Goal: Task Accomplishment & Management: Complete application form

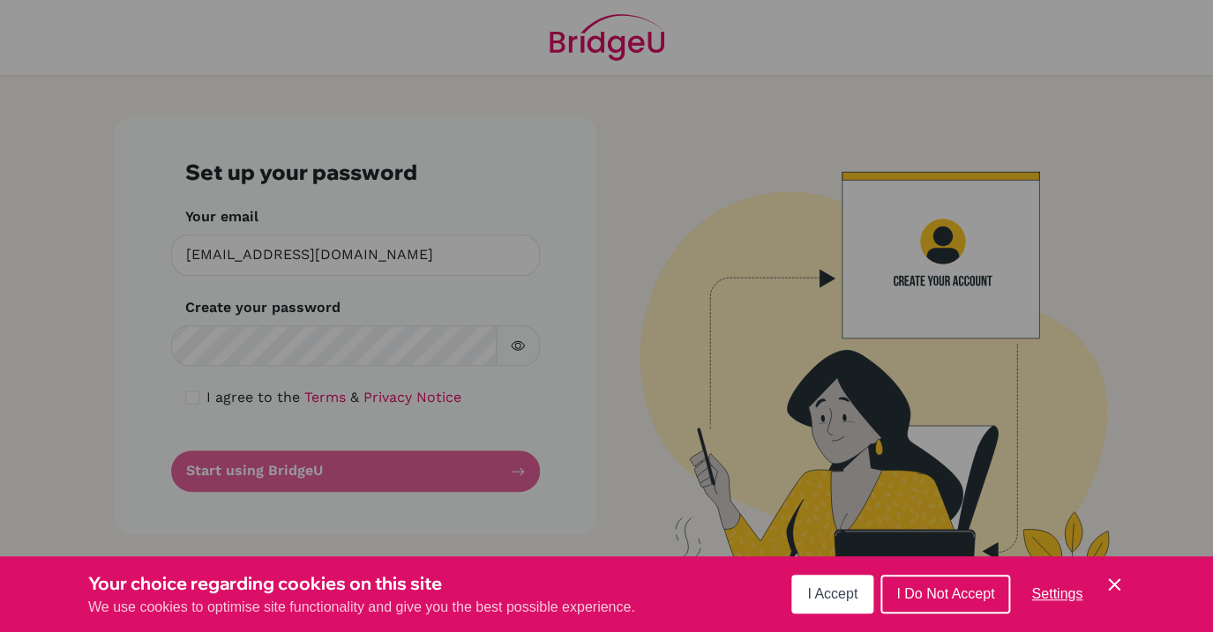
click at [811, 596] on span "I Accept" at bounding box center [832, 594] width 50 height 15
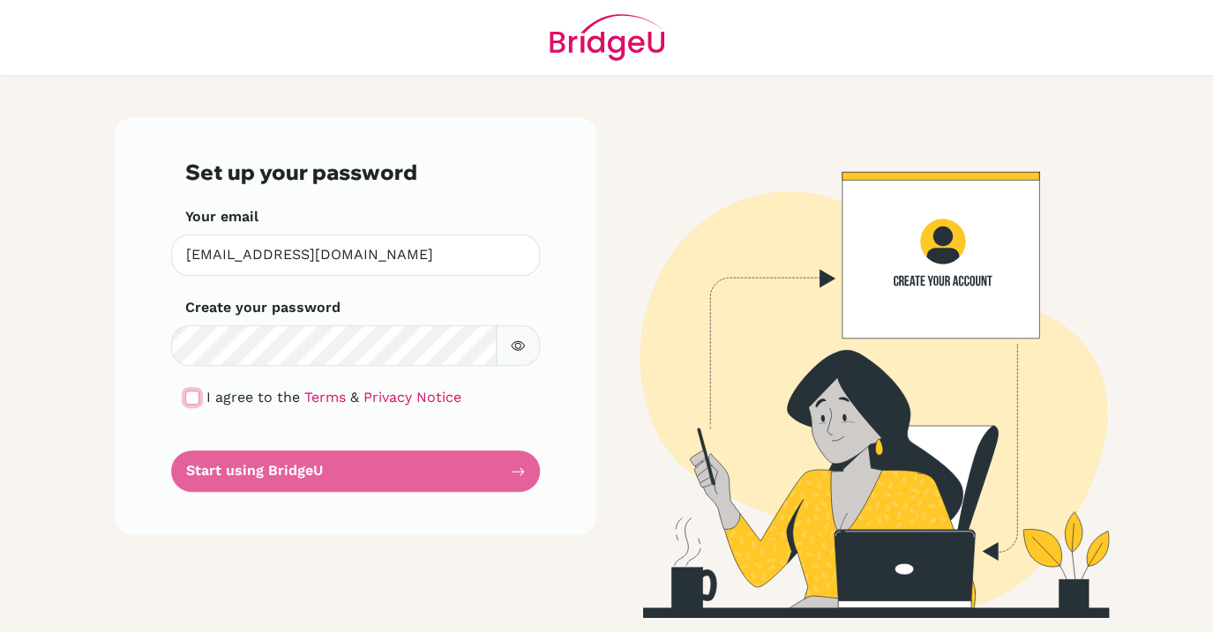
click at [191, 399] on input "checkbox" at bounding box center [192, 398] width 14 height 14
checkbox input "true"
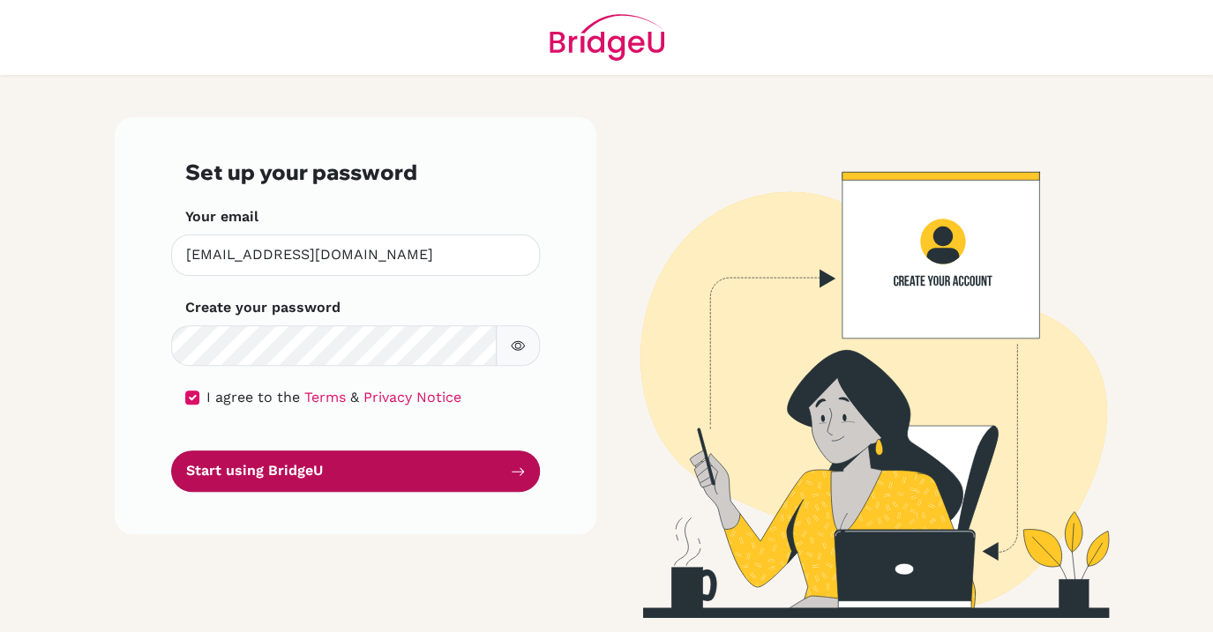
click at [344, 475] on button "Start using BridgeU" at bounding box center [355, 471] width 369 height 41
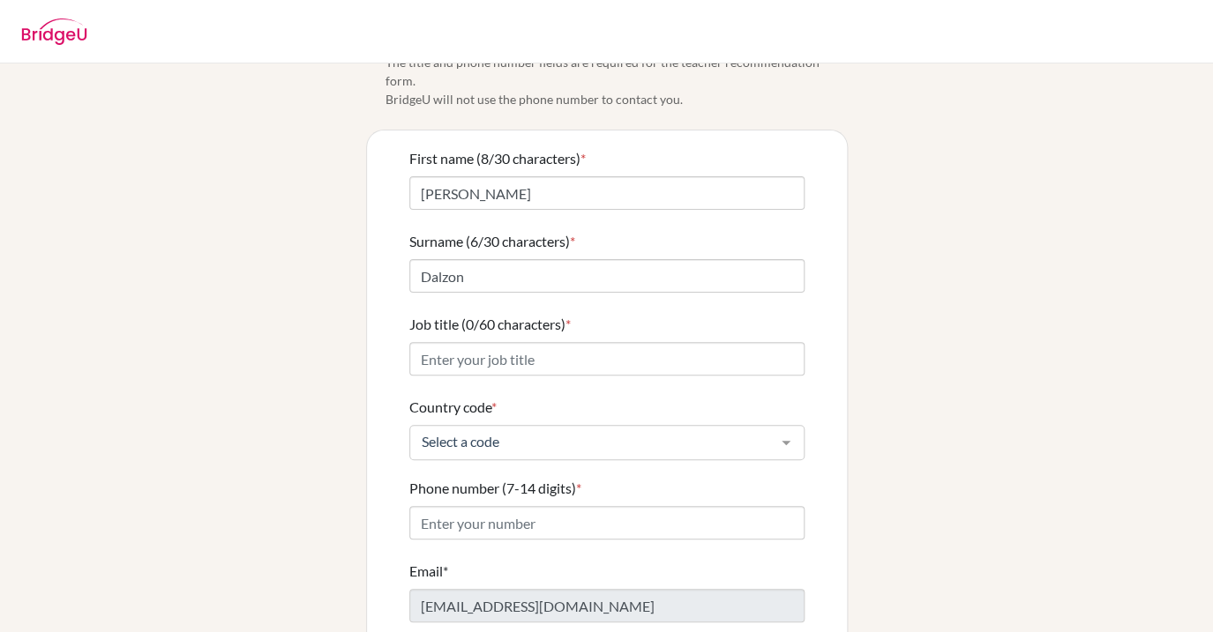
scroll to position [74, 0]
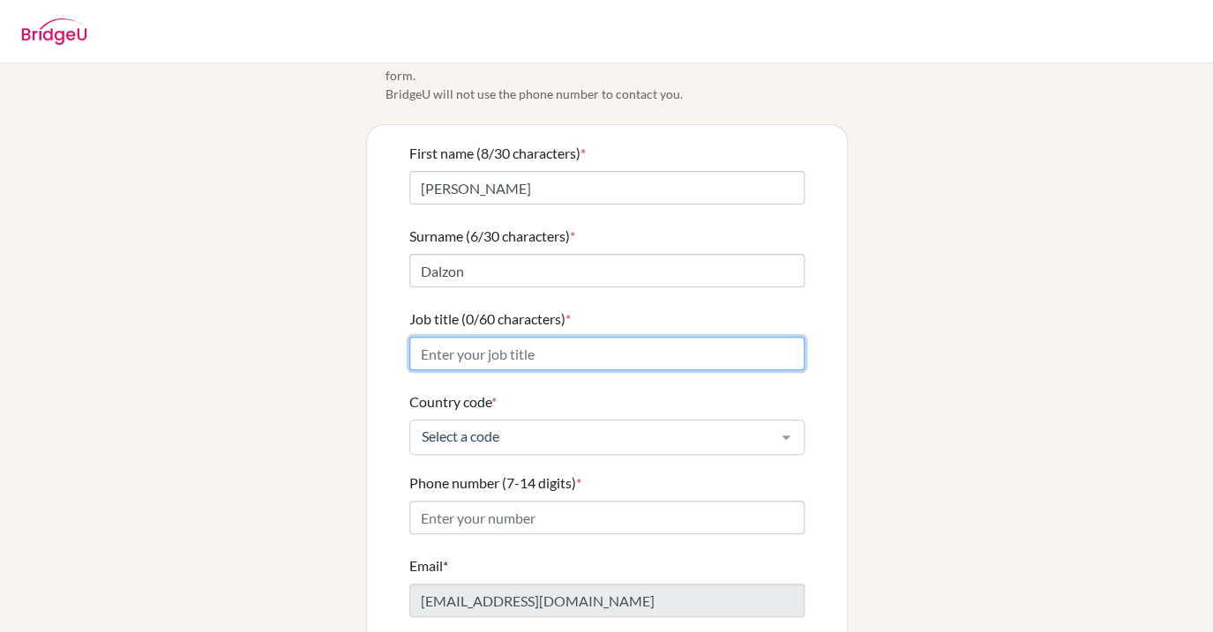
click at [550, 339] on input "Job title (0/60 characters) *" at bounding box center [606, 354] width 395 height 34
type input "Assistant Director"
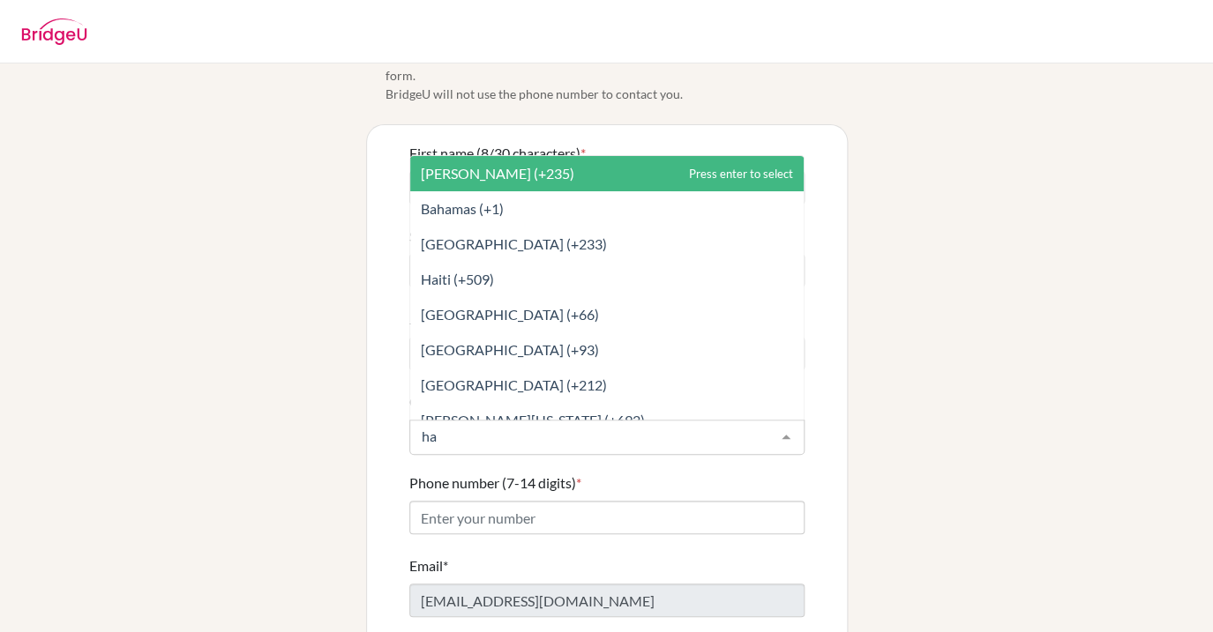
type input "hai"
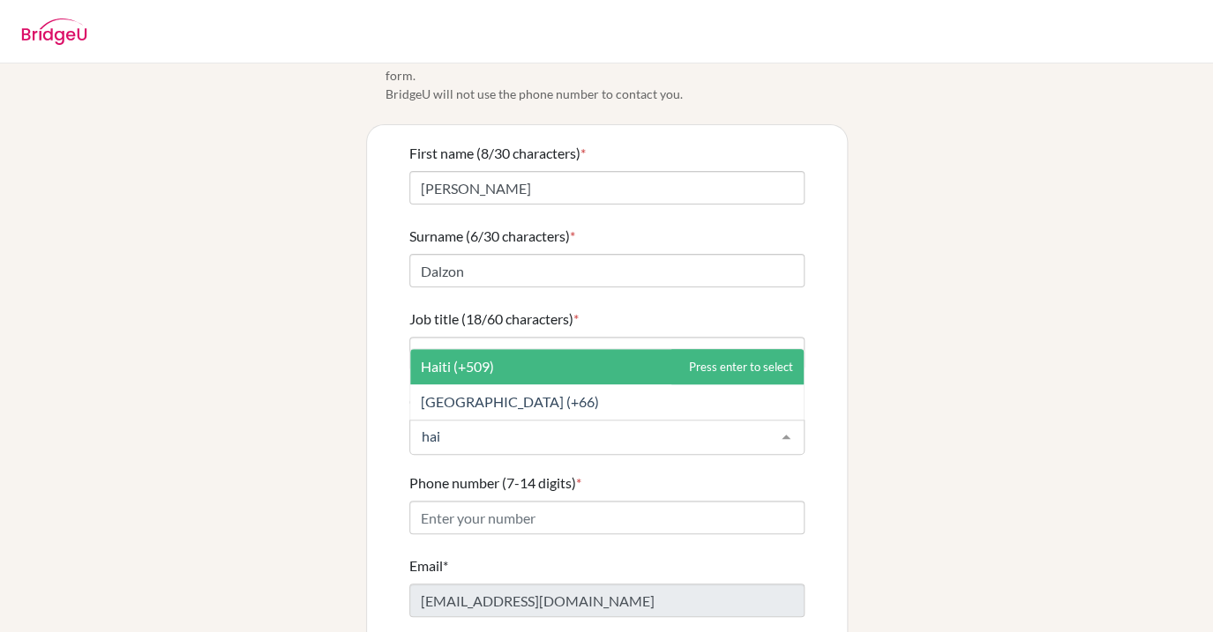
click at [573, 349] on span "Haiti (+509)" at bounding box center [606, 366] width 393 height 35
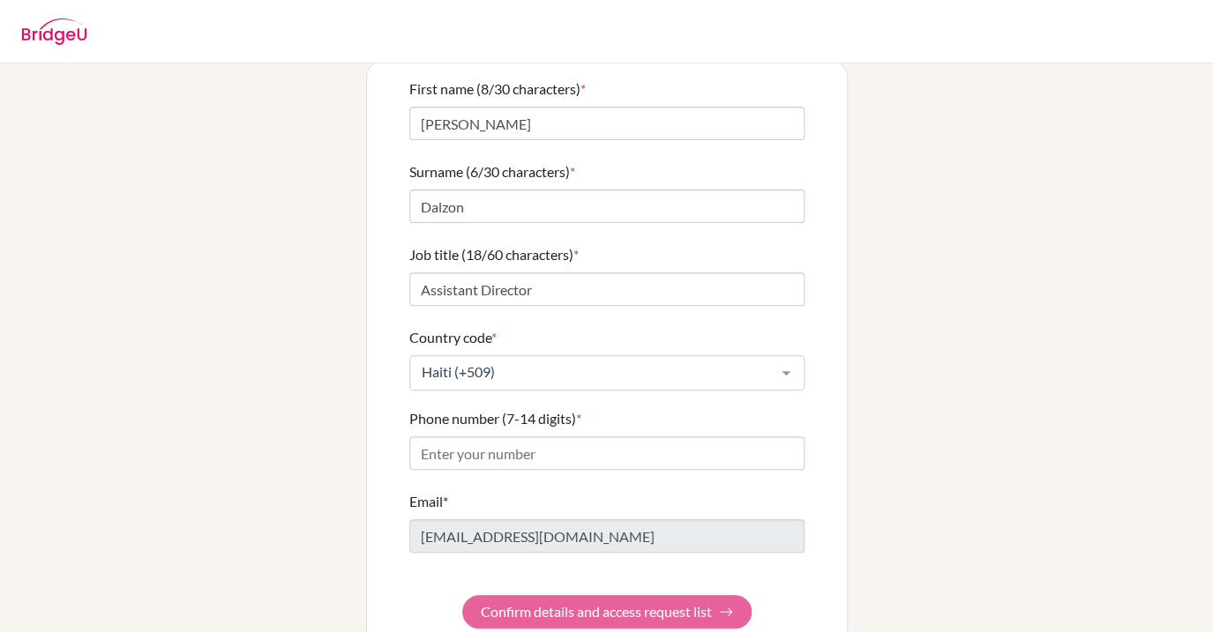
scroll to position [156, 0]
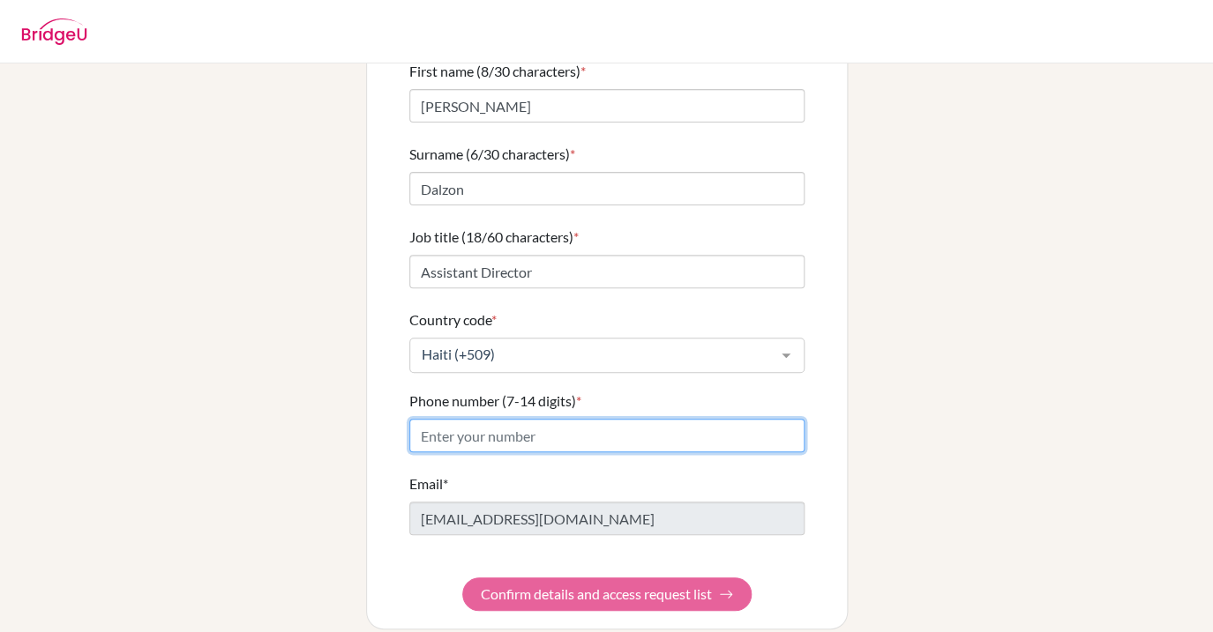
click at [536, 419] on input "Phone number (7-14 digits) *" at bounding box center [606, 436] width 395 height 34
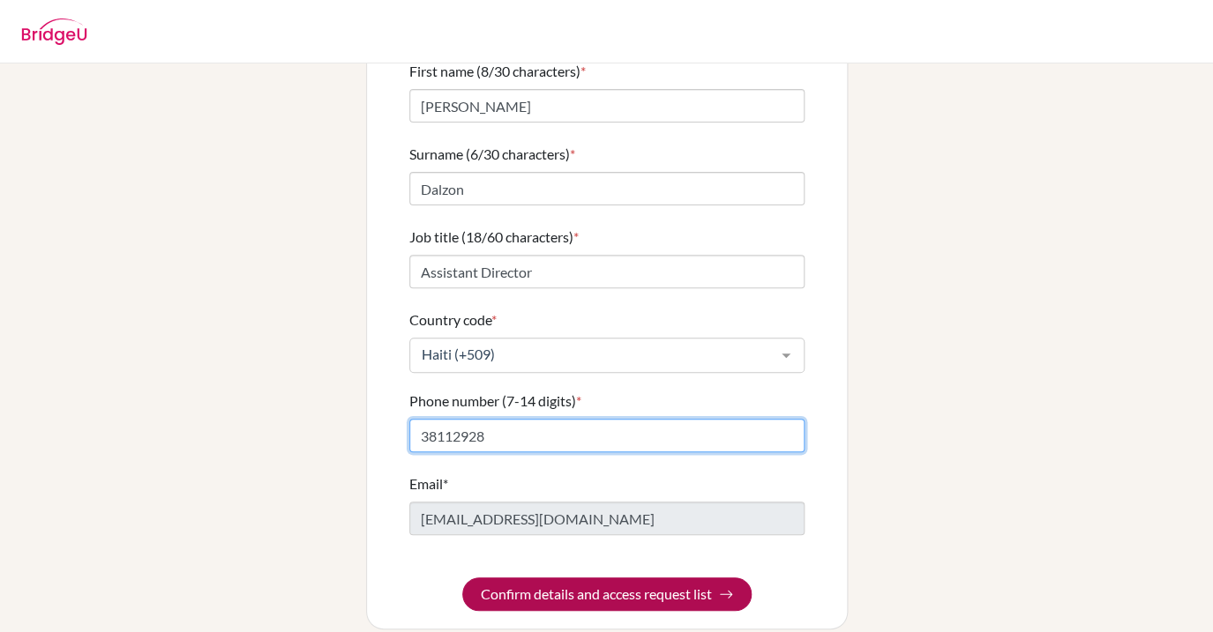
type input "38112928"
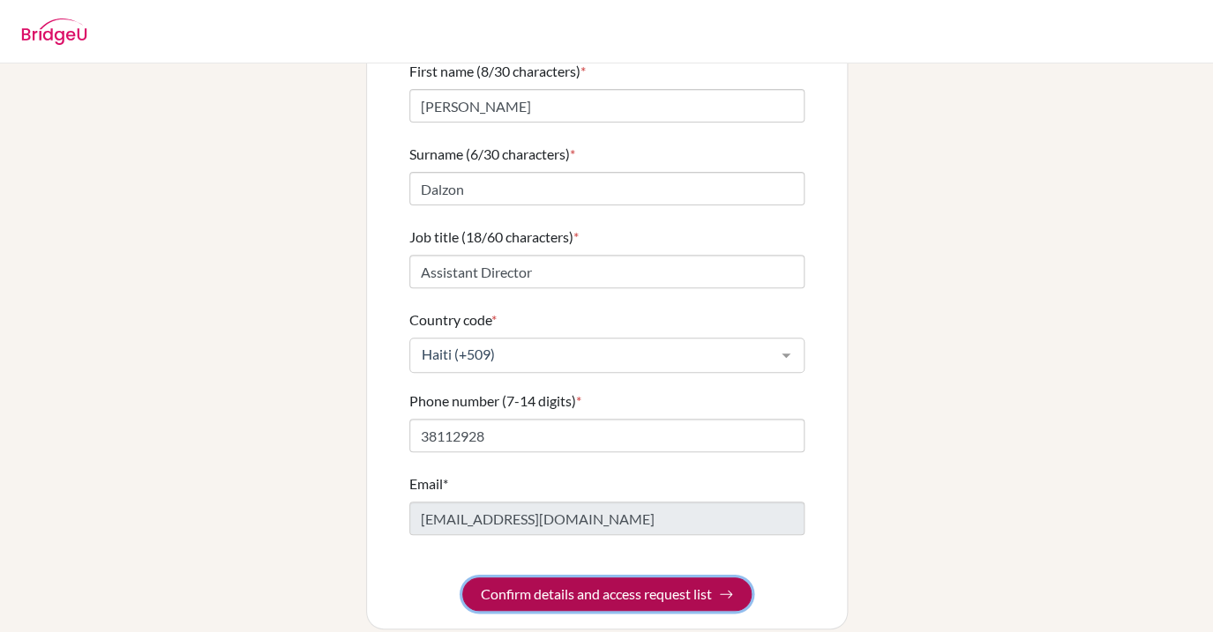
click at [613, 578] on button "Confirm details and access request list" at bounding box center [606, 595] width 289 height 34
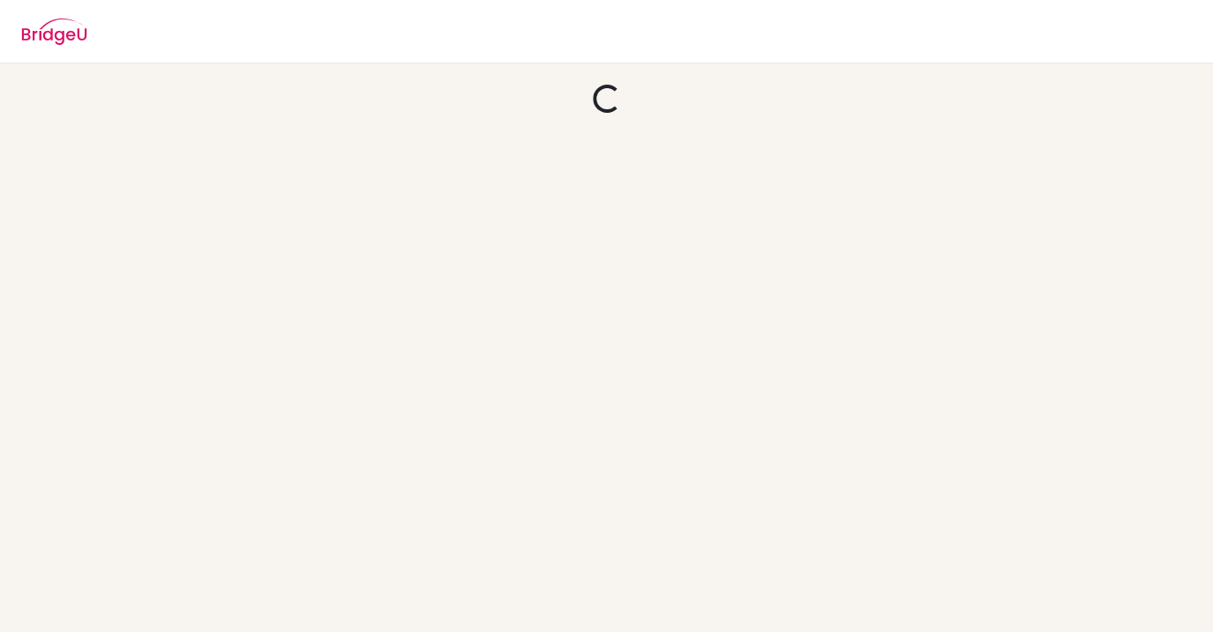
scroll to position [0, 0]
